Goal: Task Accomplishment & Management: Complete application form

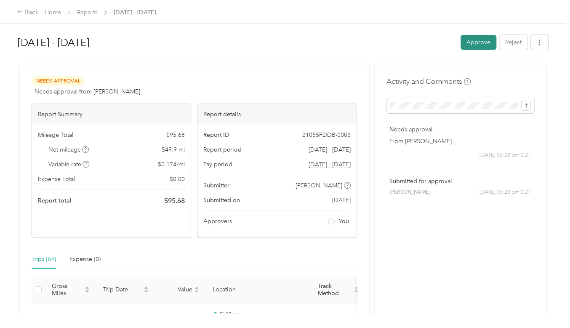
click at [473, 40] on button "Approve" at bounding box center [479, 42] width 36 height 15
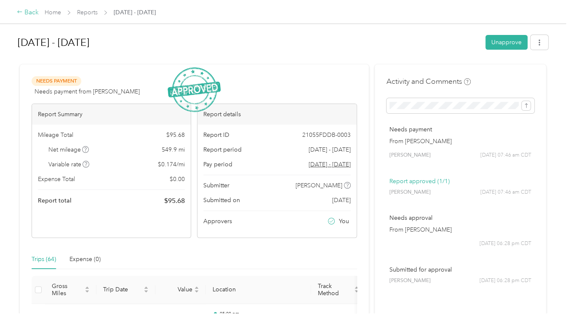
click at [26, 12] on div "Back" at bounding box center [28, 13] width 22 height 10
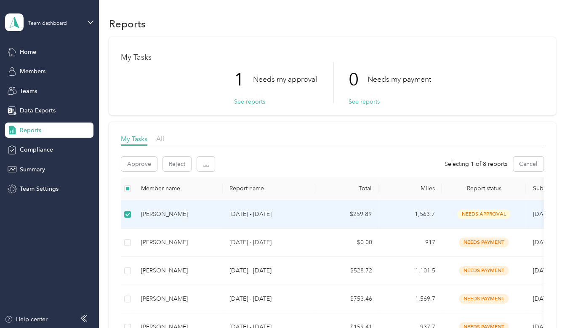
click at [175, 212] on div "[PERSON_NAME]" at bounding box center [178, 214] width 75 height 9
click at [206, 163] on icon "button" at bounding box center [206, 164] width 6 height 6
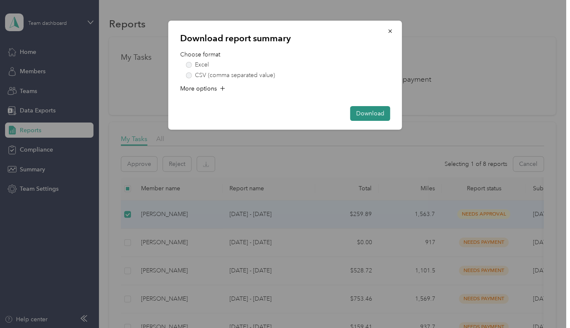
click at [366, 112] on button "Download" at bounding box center [370, 113] width 40 height 15
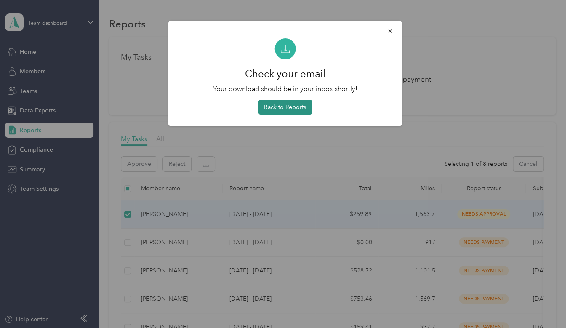
click at [286, 108] on button "Back to Reports" at bounding box center [285, 107] width 54 height 15
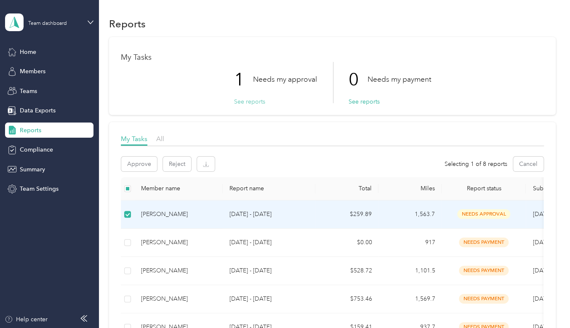
click at [245, 101] on button "See reports" at bounding box center [249, 101] width 31 height 9
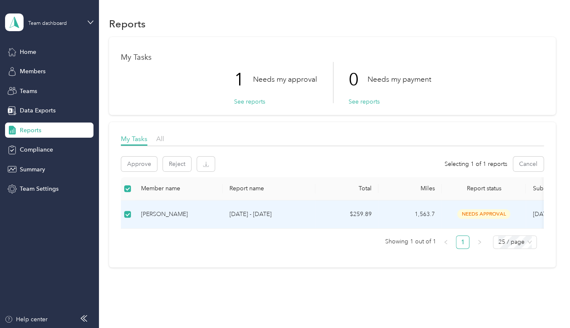
click at [481, 213] on span "needs approval" at bounding box center [483, 214] width 53 height 10
click at [26, 52] on span "Home" at bounding box center [28, 52] width 16 height 9
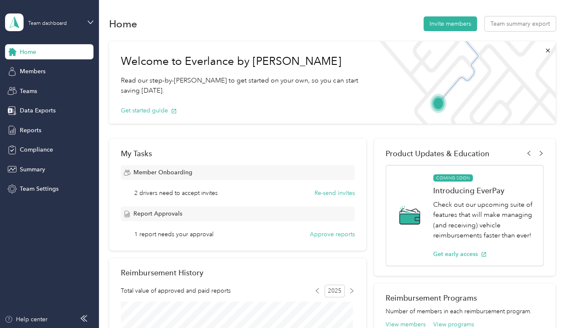
click at [177, 195] on span "2 drivers need to accept invites" at bounding box center [175, 193] width 83 height 9
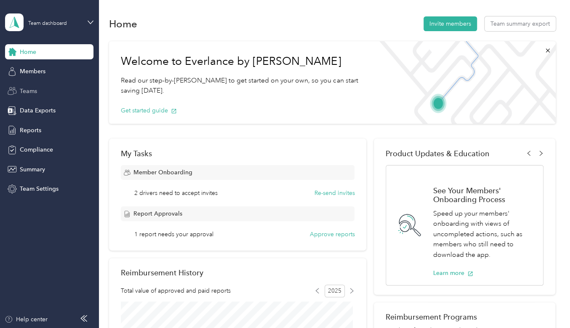
click at [29, 91] on span "Teams" at bounding box center [28, 91] width 17 height 9
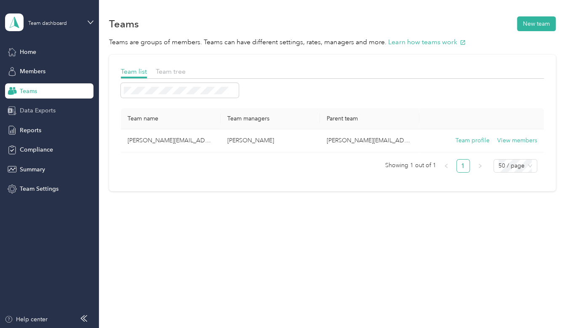
click at [30, 109] on span "Data Exports" at bounding box center [38, 110] width 36 height 9
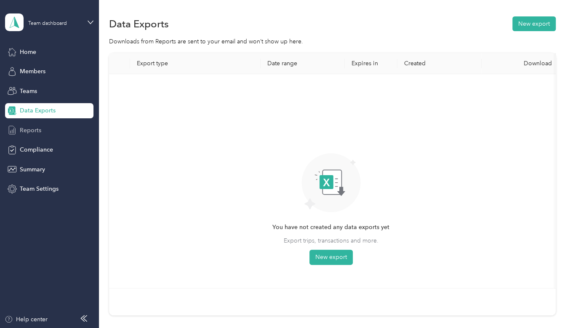
click at [28, 131] on span "Reports" at bounding box center [30, 130] width 21 height 9
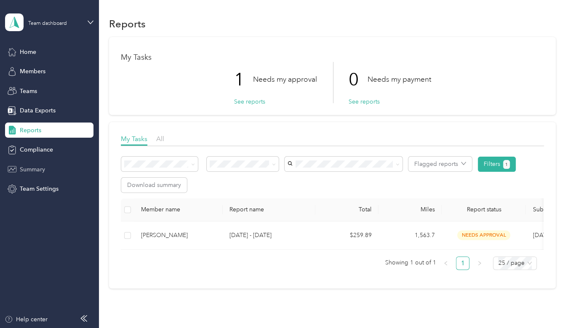
click at [36, 170] on span "Summary" at bounding box center [32, 169] width 25 height 9
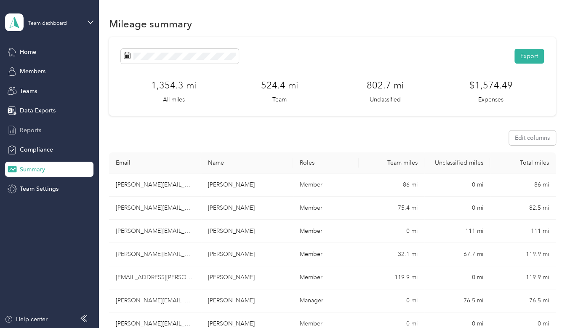
click at [36, 128] on span "Reports" at bounding box center [30, 130] width 21 height 9
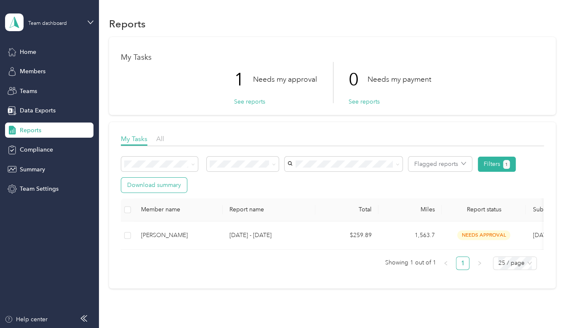
click at [155, 184] on button "Download summary" at bounding box center [154, 185] width 66 height 15
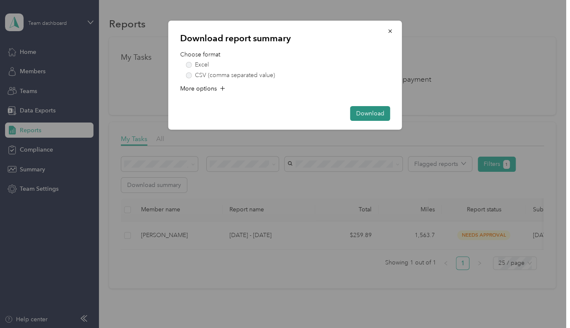
click at [360, 110] on button "Download" at bounding box center [370, 113] width 40 height 15
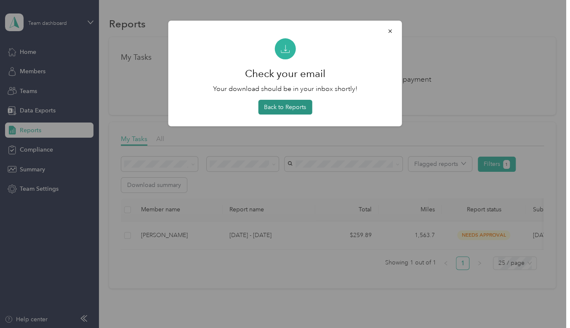
click at [288, 107] on button "Back to Reports" at bounding box center [285, 107] width 54 height 15
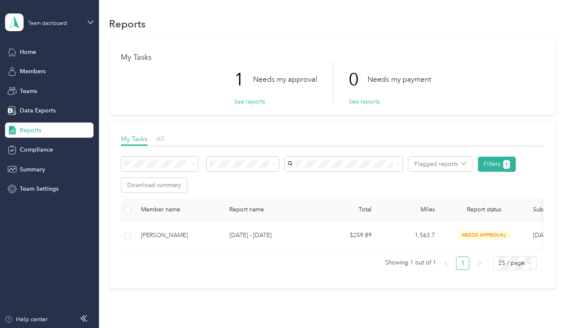
click at [251, 22] on div "Reports" at bounding box center [332, 24] width 446 height 18
click at [34, 89] on span "Teams" at bounding box center [28, 91] width 17 height 9
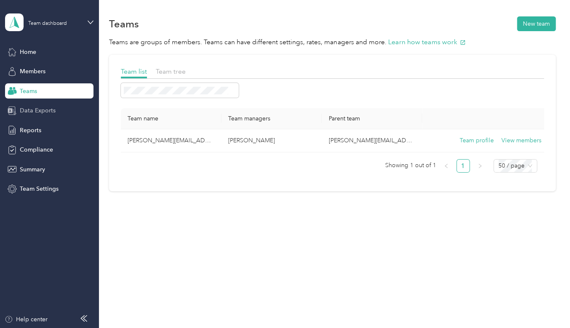
click at [34, 112] on span "Data Exports" at bounding box center [38, 110] width 36 height 9
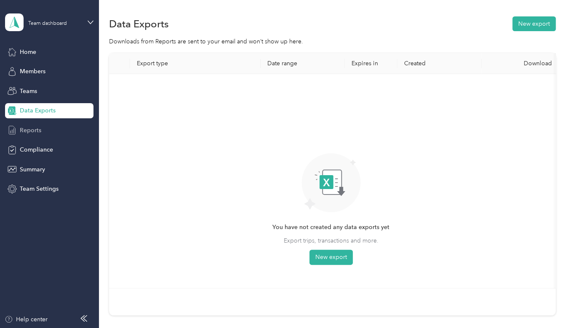
click at [30, 132] on span "Reports" at bounding box center [30, 130] width 21 height 9
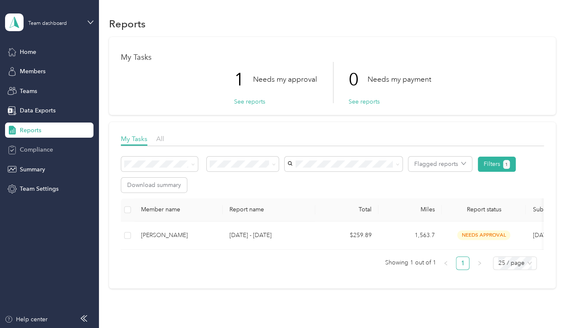
click at [35, 147] on span "Compliance" at bounding box center [36, 149] width 33 height 9
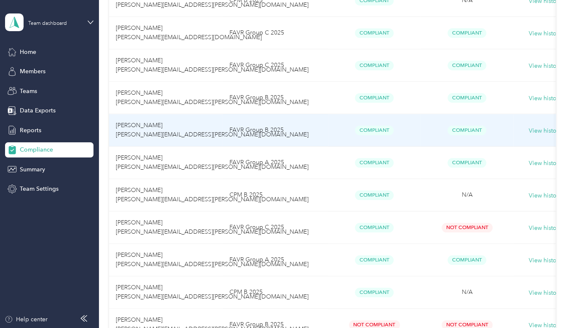
scroll to position [421, 0]
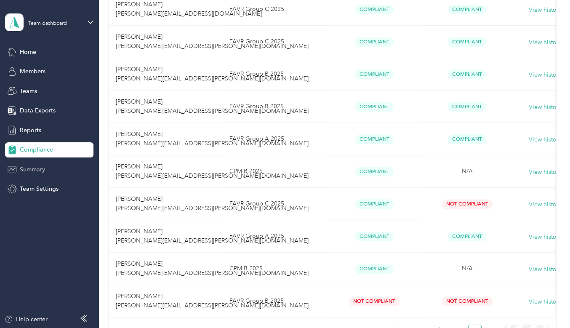
click at [29, 168] on span "Summary" at bounding box center [32, 169] width 25 height 9
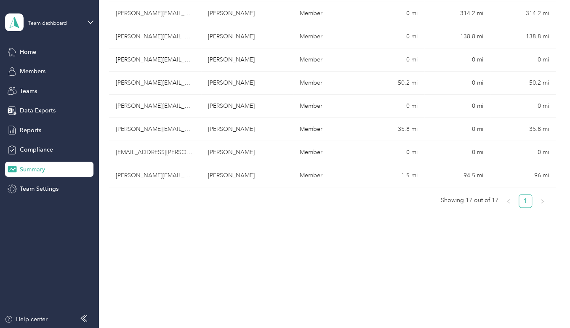
scroll to position [387, 0]
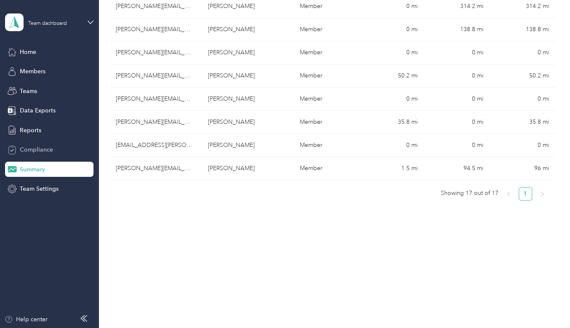
click at [28, 149] on span "Compliance" at bounding box center [36, 149] width 33 height 9
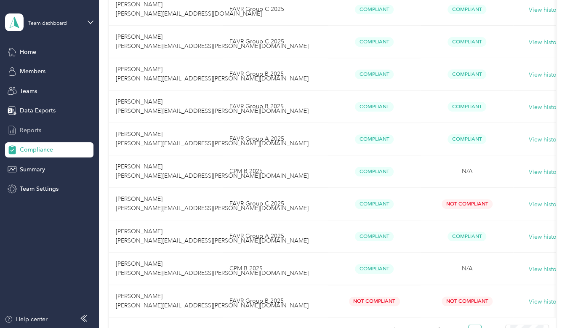
click at [35, 131] on span "Reports" at bounding box center [30, 130] width 21 height 9
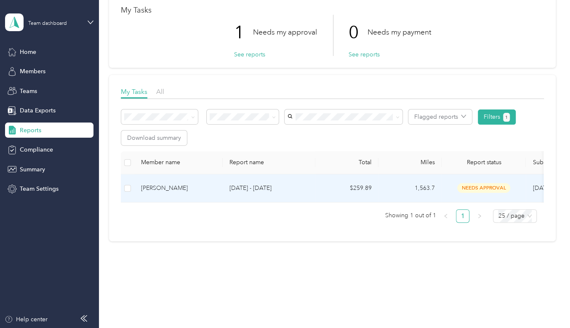
scroll to position [32, 0]
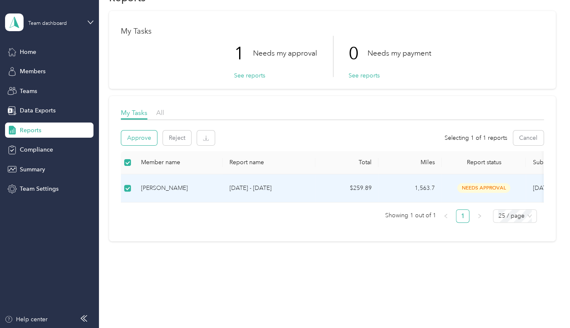
click at [135, 131] on button "Approve" at bounding box center [139, 138] width 36 height 15
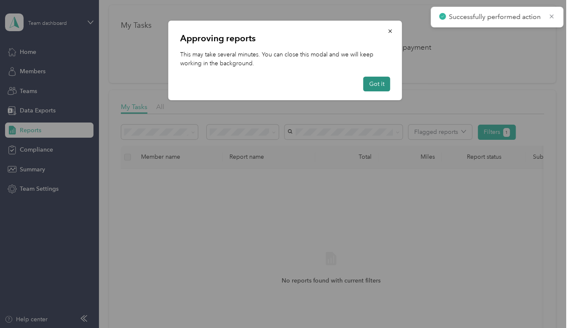
click at [373, 84] on button "Got it" at bounding box center [376, 84] width 27 height 15
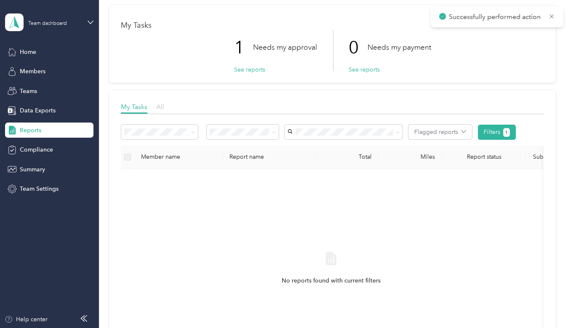
click at [162, 108] on span "All" at bounding box center [160, 107] width 8 height 8
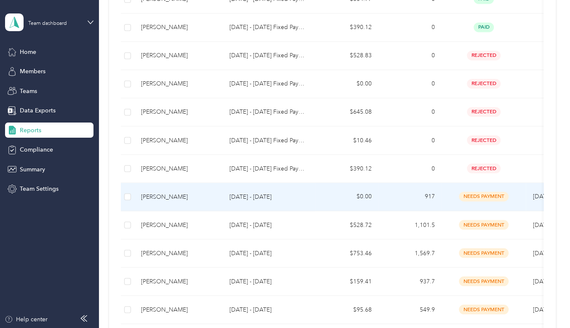
scroll to position [579, 0]
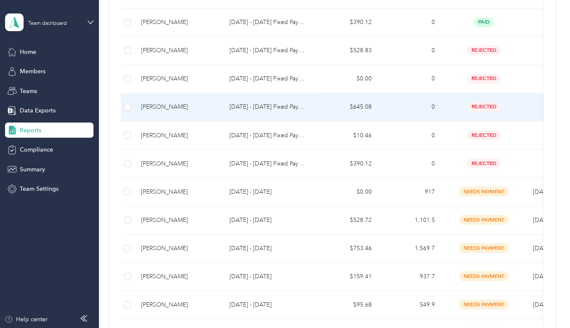
click at [487, 104] on span "rejected" at bounding box center [484, 107] width 34 height 10
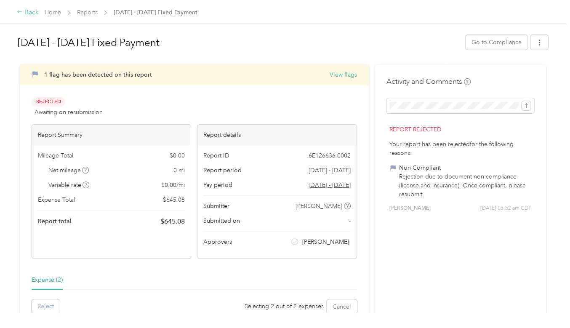
click at [24, 11] on div "Back" at bounding box center [28, 13] width 22 height 10
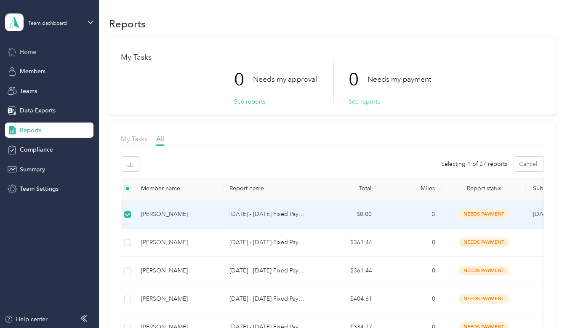
click at [28, 53] on span "Home" at bounding box center [28, 52] width 16 height 9
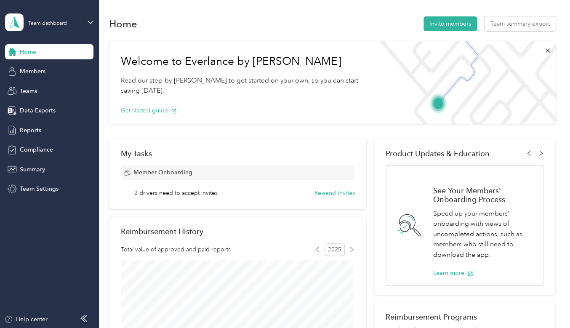
click at [24, 50] on span "Home" at bounding box center [28, 52] width 16 height 9
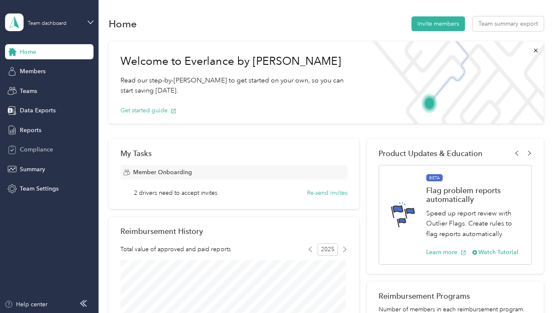
click at [37, 147] on span "Compliance" at bounding box center [36, 149] width 33 height 9
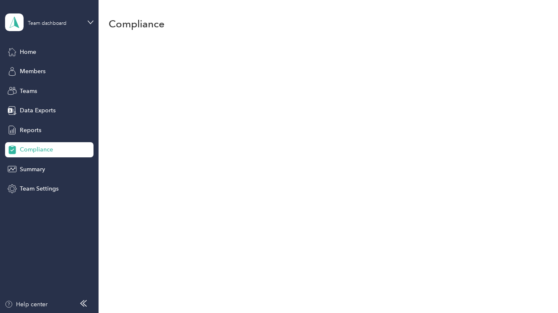
click at [37, 150] on span "Compliance" at bounding box center [36, 149] width 33 height 9
click at [35, 52] on div "Home" at bounding box center [49, 51] width 88 height 15
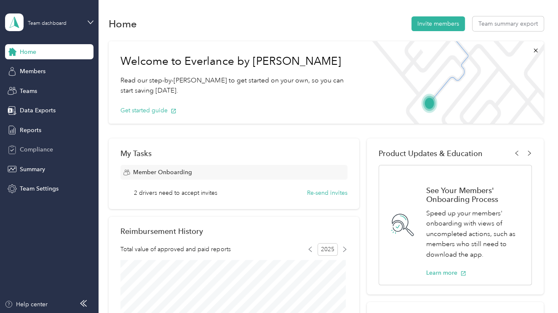
click at [44, 151] on span "Compliance" at bounding box center [36, 149] width 33 height 9
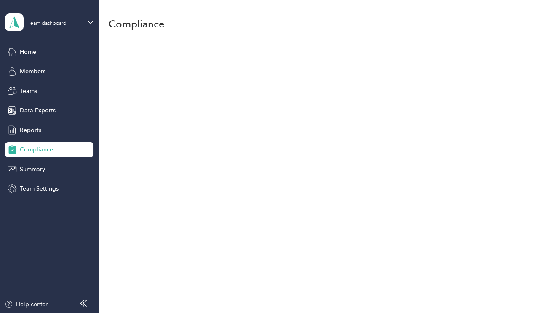
click at [44, 151] on span "Compliance" at bounding box center [36, 149] width 33 height 9
click at [26, 52] on span "Home" at bounding box center [28, 52] width 16 height 9
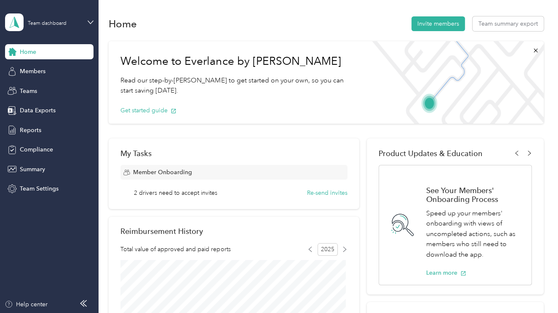
click at [26, 52] on span "Home" at bounding box center [28, 52] width 16 height 9
click at [31, 91] on span "Teams" at bounding box center [28, 91] width 17 height 9
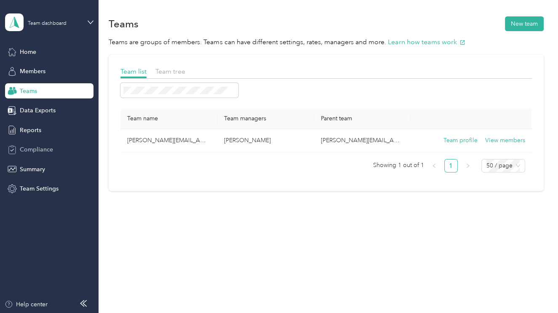
click at [30, 149] on span "Compliance" at bounding box center [36, 149] width 33 height 9
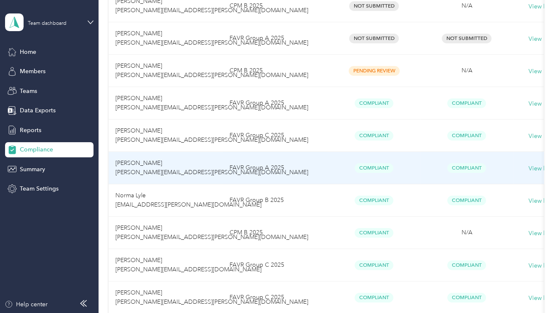
scroll to position [253, 0]
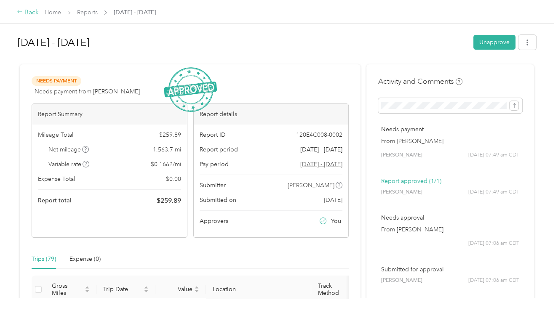
click at [26, 13] on div "Back" at bounding box center [28, 13] width 22 height 10
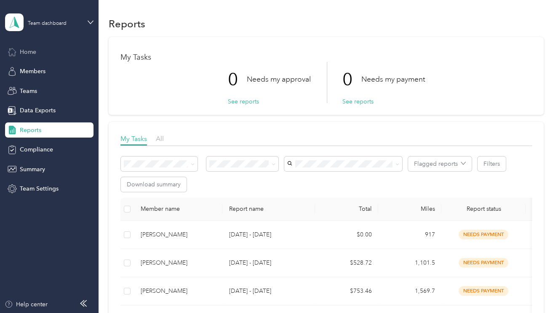
click at [31, 54] on span "Home" at bounding box center [28, 52] width 16 height 9
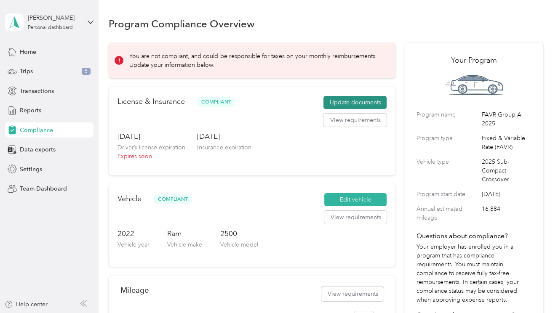
click at [352, 101] on button "Update documents" at bounding box center [354, 102] width 63 height 13
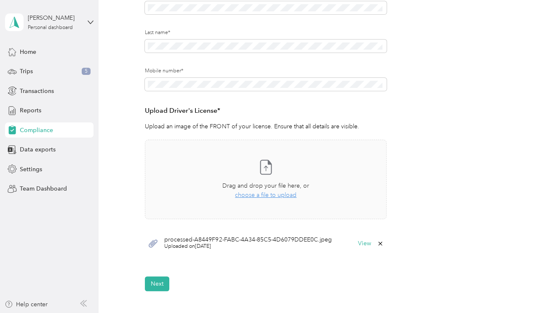
scroll to position [168, 0]
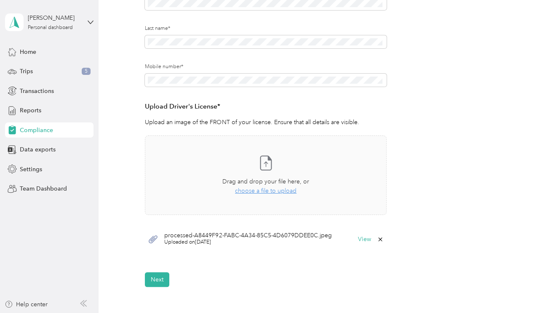
click at [379, 240] on icon at bounding box center [380, 239] width 7 height 7
click at [355, 246] on button "Yes" at bounding box center [357, 245] width 16 height 13
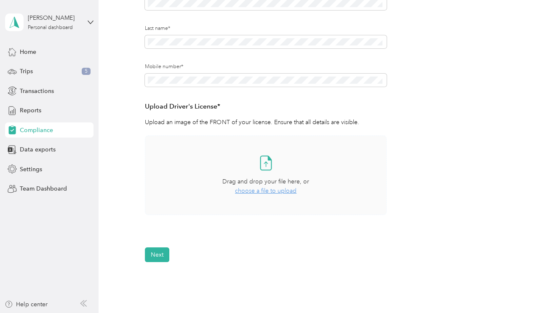
click at [261, 191] on span "choose a file to upload" at bounding box center [265, 190] width 61 height 7
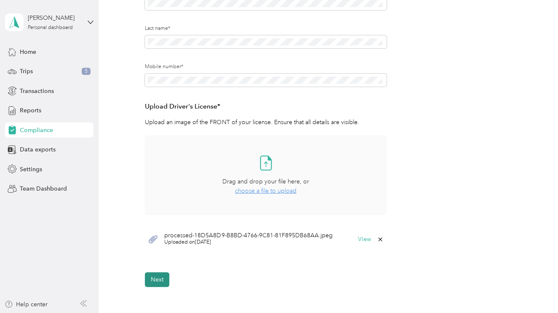
click at [153, 279] on button "Next" at bounding box center [157, 279] width 24 height 15
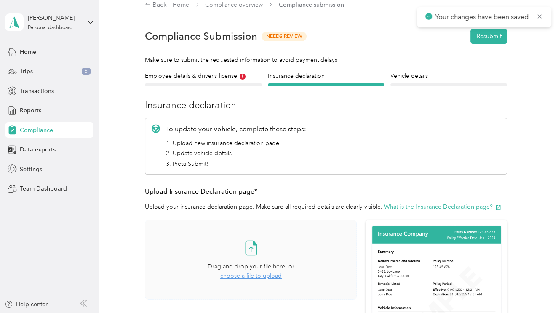
scroll to position [10, 0]
click at [488, 35] on button "Resubmit" at bounding box center [488, 36] width 37 height 15
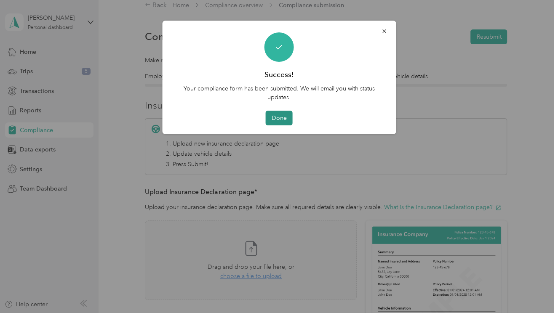
click at [281, 117] on button "Done" at bounding box center [279, 118] width 27 height 15
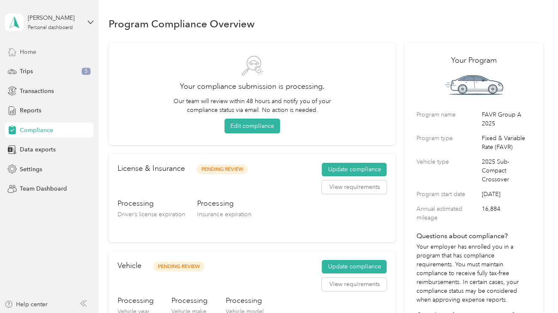
click at [30, 53] on span "Home" at bounding box center [28, 52] width 16 height 9
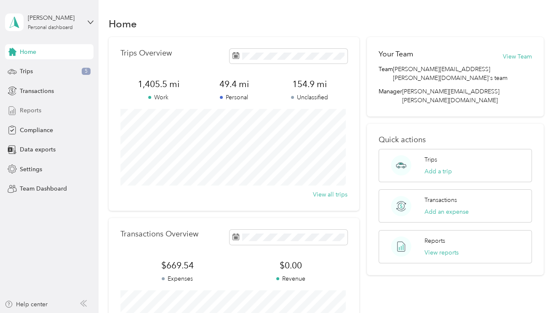
click at [35, 111] on span "Reports" at bounding box center [30, 110] width 21 height 9
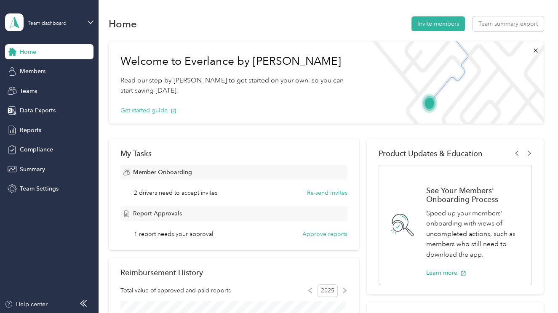
click at [31, 52] on span "Home" at bounding box center [28, 52] width 16 height 9
